Goal: Find specific page/section

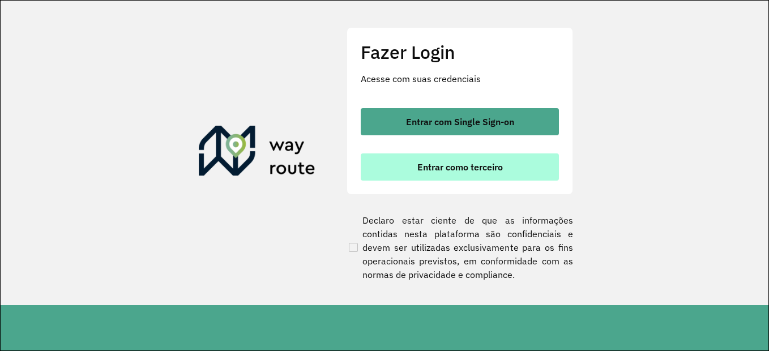
click at [530, 176] on button "Entrar como terceiro" at bounding box center [460, 167] width 198 height 27
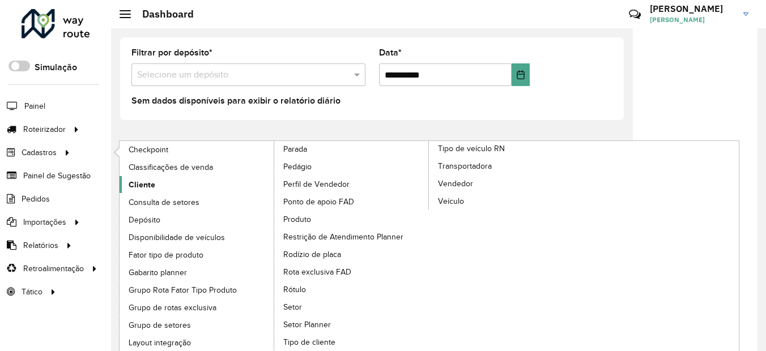
click at [172, 181] on link "Cliente" at bounding box center [197, 184] width 155 height 17
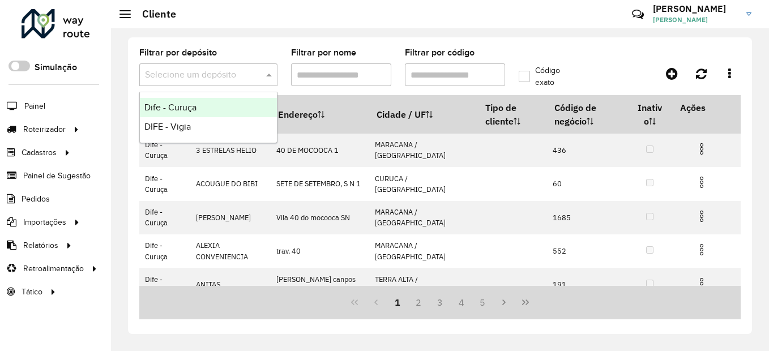
click at [270, 75] on span at bounding box center [270, 75] width 14 height 14
click at [208, 106] on div "Dife - Curuça" at bounding box center [208, 107] width 137 height 19
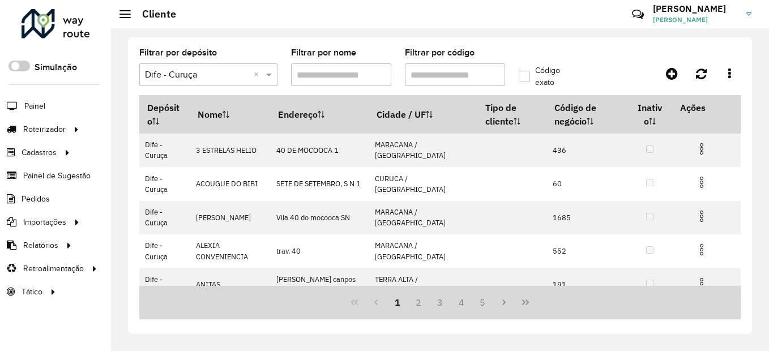
click at [323, 74] on input "Filtrar por nome" at bounding box center [341, 74] width 100 height 23
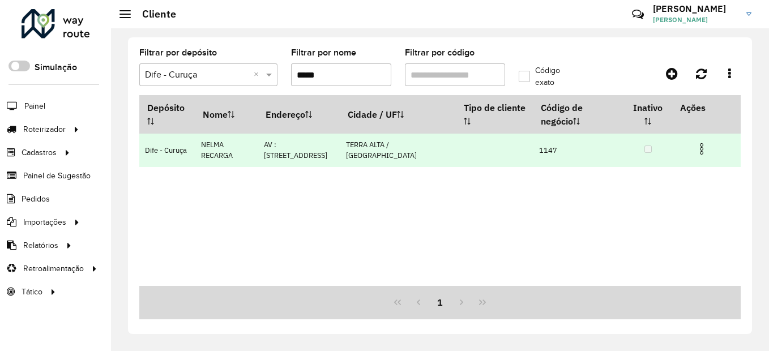
type input "*****"
click at [237, 164] on td "NELMA RECARGA" at bounding box center [226, 150] width 63 height 33
drag, startPoint x: 545, startPoint y: 148, endPoint x: 530, endPoint y: 149, distance: 14.7
click at [534, 149] on td "1147" at bounding box center [579, 150] width 91 height 33
click at [534, 150] on td "1147" at bounding box center [579, 150] width 91 height 33
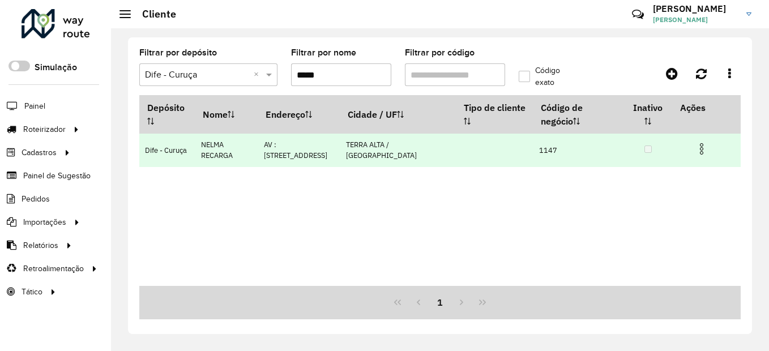
click at [534, 150] on td "1147" at bounding box center [579, 150] width 91 height 33
copy td "1147"
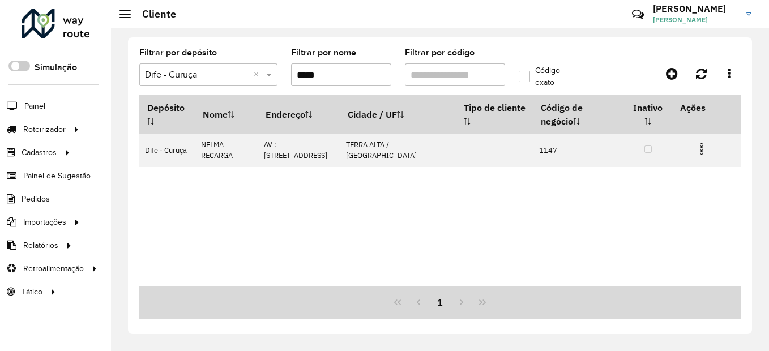
click at [323, 206] on div "Depósito Nome Endereço Cidade / UF Tipo de cliente Código de negócio Inativo Aç…" at bounding box center [440, 190] width 602 height 191
